Goal: Task Accomplishment & Management: Complete application form

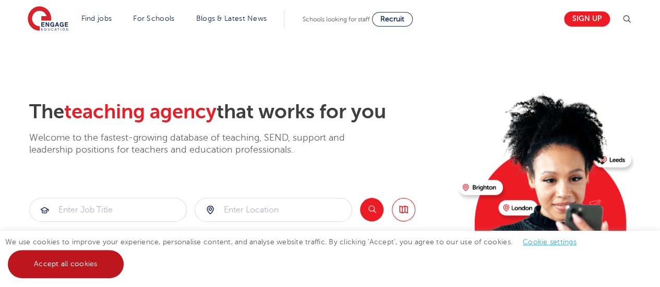
click at [97, 263] on link "Accept all cookies" at bounding box center [66, 264] width 116 height 28
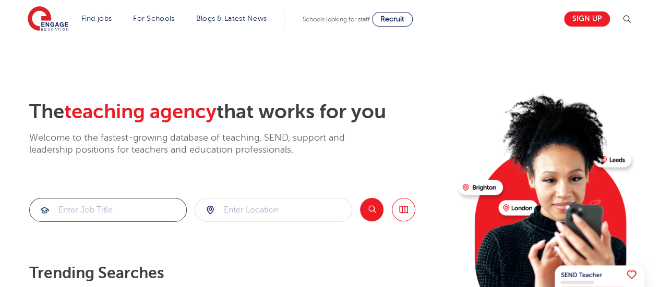
click at [128, 212] on input "search" at bounding box center [108, 210] width 157 height 23
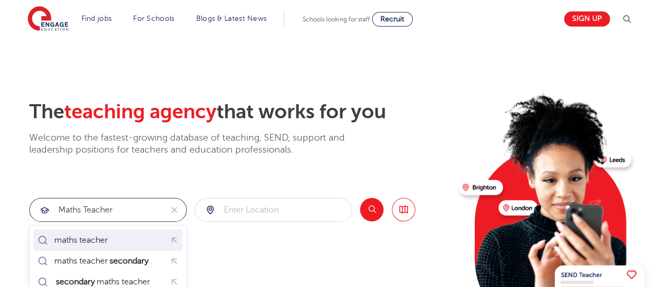
click at [143, 244] on div "maths teacher" at bounding box center [107, 241] width 145 height 16
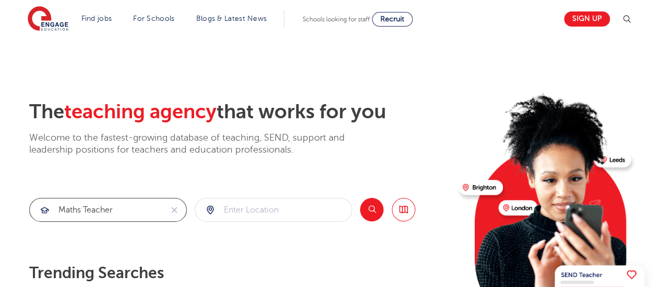
type input "maths teacher"
click at [233, 215] on input "search" at bounding box center [273, 210] width 157 height 23
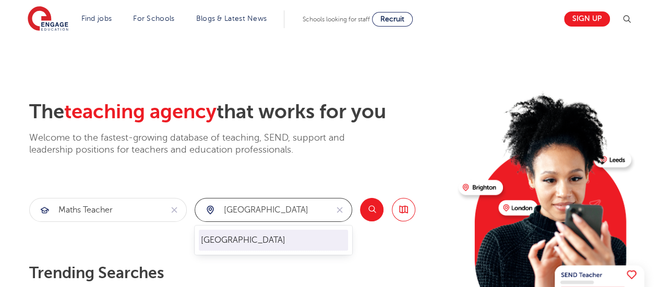
click at [251, 248] on li "London" at bounding box center [273, 240] width 149 height 21
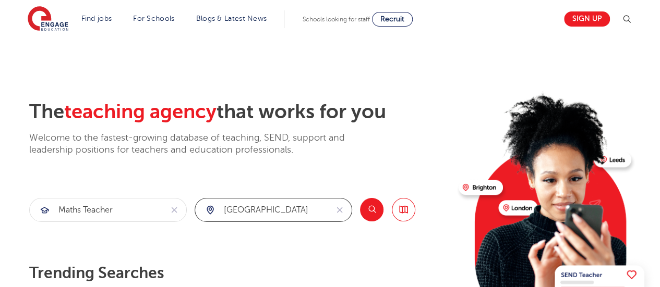
type input "London"
click at [365, 212] on button "Search" at bounding box center [371, 209] width 23 height 23
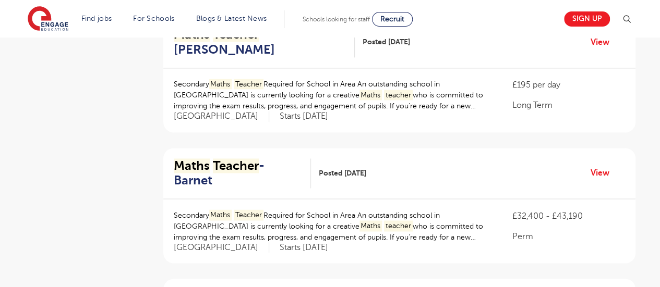
scroll to position [730, 0]
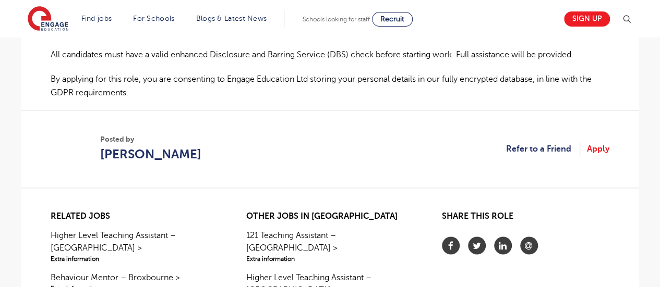
scroll to position [730, 0]
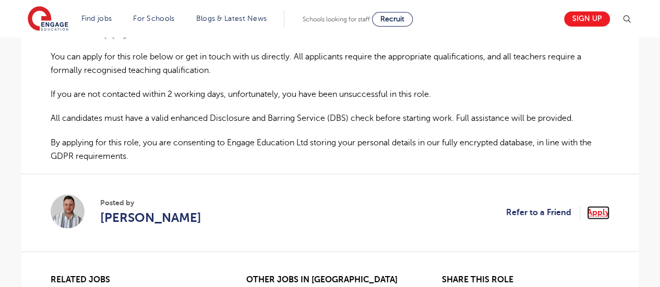
click at [594, 206] on link "Apply" at bounding box center [598, 213] width 22 height 14
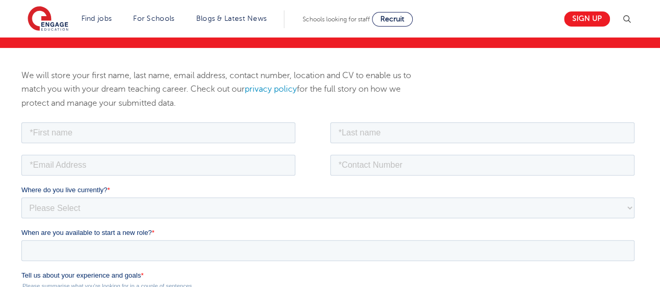
scroll to position [104, 0]
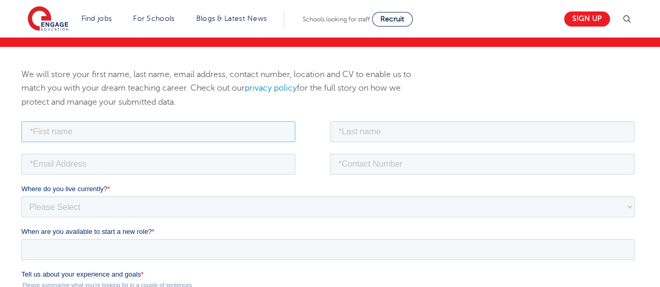
click at [161, 126] on input "text" at bounding box center [158, 131] width 274 height 21
type input "Yasemin"
click at [368, 133] on input "text" at bounding box center [482, 131] width 305 height 21
type input "Jurczynski"
click at [200, 161] on input "email" at bounding box center [158, 163] width 274 height 21
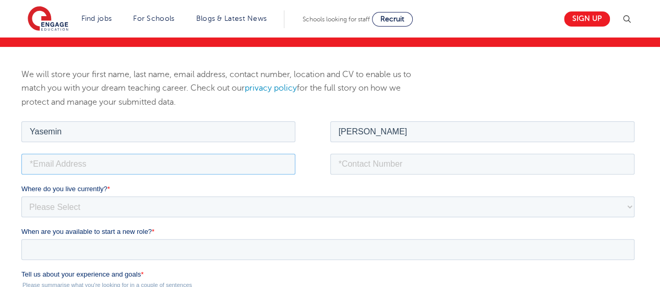
type input "yasemin.j@yahoo.com"
click at [360, 164] on input "tel" at bounding box center [482, 163] width 305 height 21
type input "+447492523677"
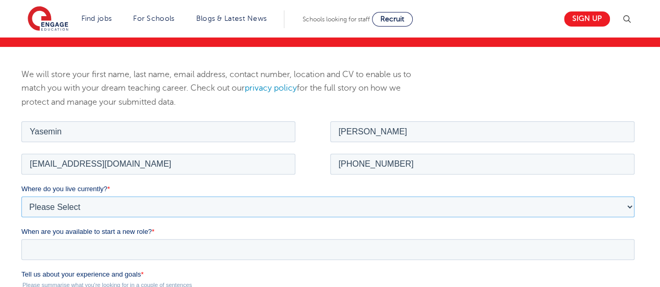
click at [190, 203] on select "Please Select UK Canada Ireland Australia New Zealand Europe USA South Africa J…" at bounding box center [327, 206] width 613 height 21
select select "UK"
click at [21, 196] on select "Please Select UK Canada Ireland Australia New Zealand Europe USA South Africa J…" at bounding box center [327, 206] width 613 height 21
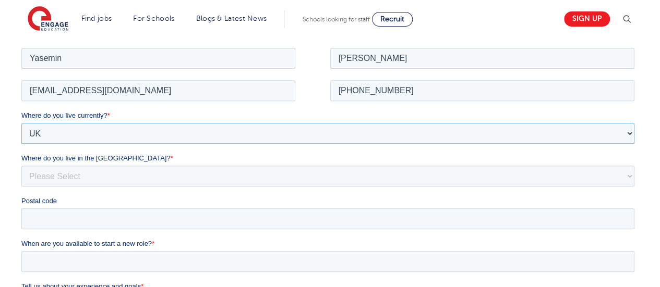
scroll to position [209, 0]
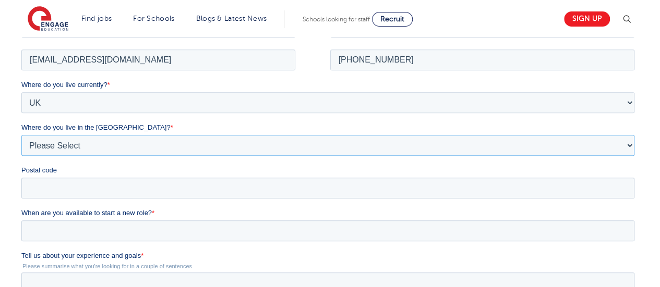
click at [111, 140] on select "Please Select Overseas Barnsley Bedfordshire Berkshire Bournemouth Bracknell Fo…" at bounding box center [327, 145] width 613 height 21
select select "London"
click at [21, 135] on select "Please Select Overseas Barnsley Bedfordshire Berkshire Bournemouth Bracknell Fo…" at bounding box center [327, 145] width 613 height 21
click at [114, 187] on input "Postal code" at bounding box center [327, 187] width 613 height 21
type input "WC1H 0LL"
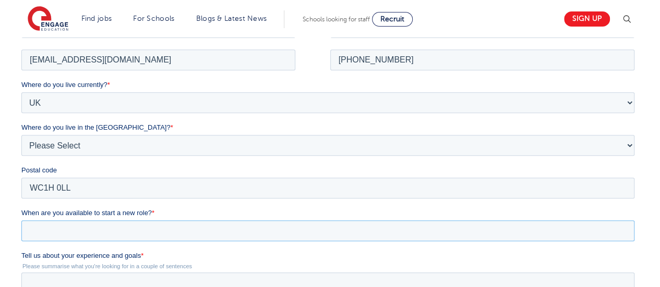
click at [111, 233] on input "When are you available to start a new role? *" at bounding box center [327, 230] width 613 height 21
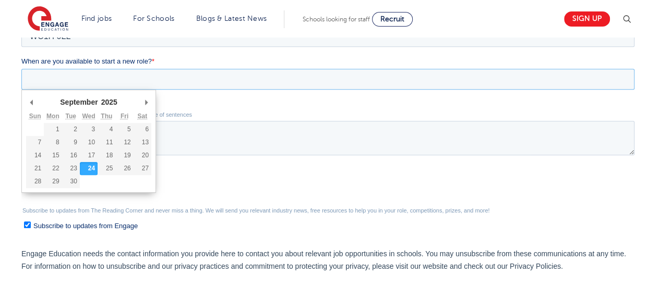
scroll to position [365, 0]
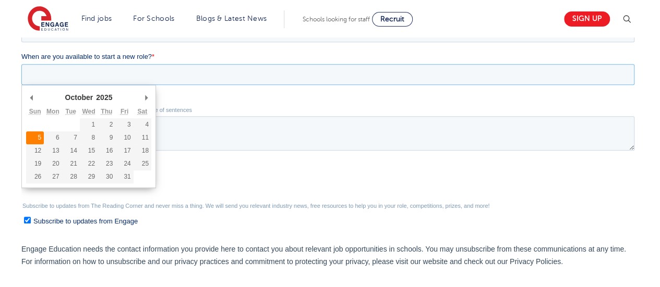
type div "2025-10-05"
type input "2025/10/05"
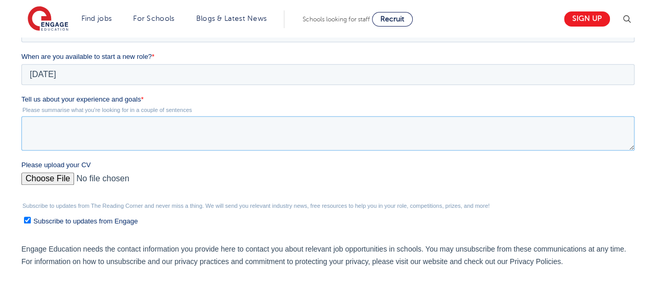
click at [87, 145] on textarea "Tell us about your experience and goals *" at bounding box center [327, 133] width 613 height 34
type textarea "I"
type textarea "I am looking for a grammar, private or outstanding school"
click at [63, 178] on input "Please upload your CV" at bounding box center [327, 183] width 613 height 21
type input "C:\fakepath\Yasemin Jurczynski Currriculum Vitae.pdf"
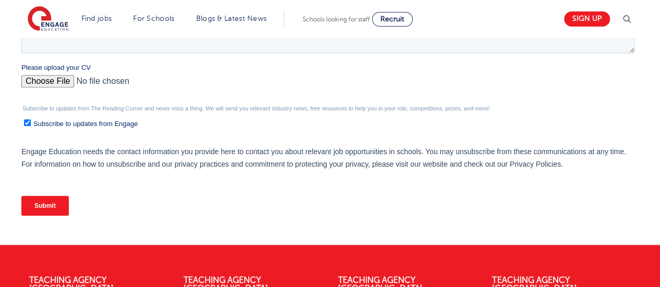
scroll to position [470, 0]
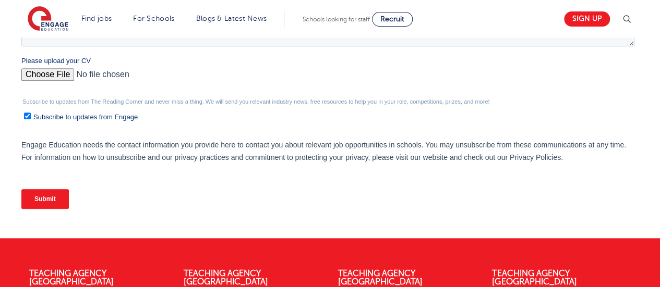
click at [51, 201] on input "Submit" at bounding box center [44, 199] width 47 height 20
